Goal: Check status: Check status

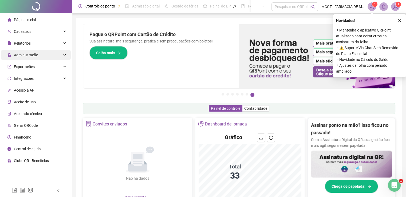
click at [44, 54] on div "Administração" at bounding box center [36, 55] width 70 height 11
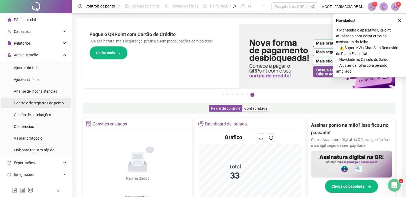
drag, startPoint x: 38, startPoint y: 100, endPoint x: 41, endPoint y: 101, distance: 3.0
click at [38, 101] on span "Controle de registros de ponto" at bounding box center [39, 103] width 50 height 4
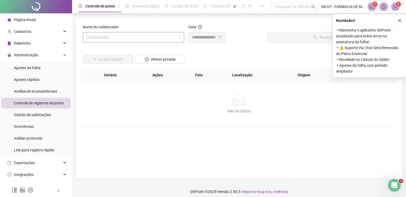
click at [156, 36] on input "search" at bounding box center [131, 37] width 90 height 10
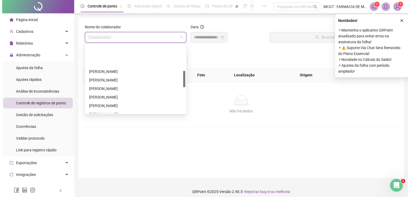
scroll to position [107, 0]
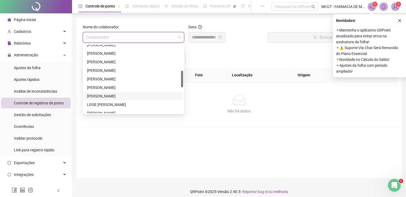
click at [108, 93] on div "[PERSON_NAME]" at bounding box center [133, 96] width 93 height 6
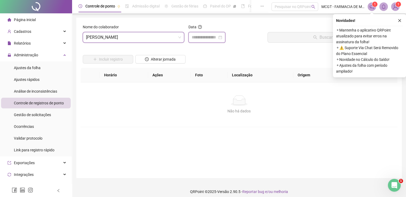
click at [205, 40] on input at bounding box center [205, 37] width 26 height 6
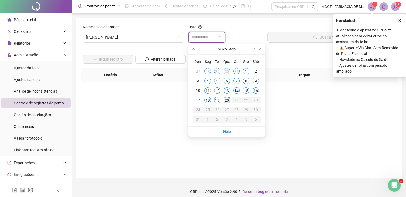
type input "**********"
drag, startPoint x: 228, startPoint y: 102, endPoint x: 234, endPoint y: 94, distance: 9.9
click at [227, 102] on div "20" at bounding box center [227, 100] width 6 height 6
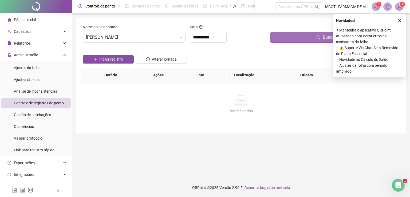
click at [296, 42] on button "Buscar registros" at bounding box center [335, 37] width 130 height 11
